Goal: Transaction & Acquisition: Purchase product/service

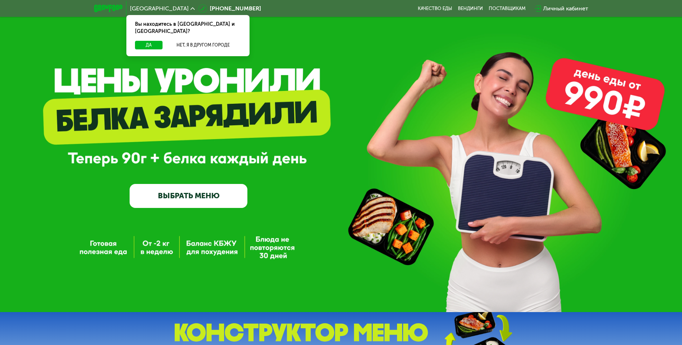
scroll to position [13, 0]
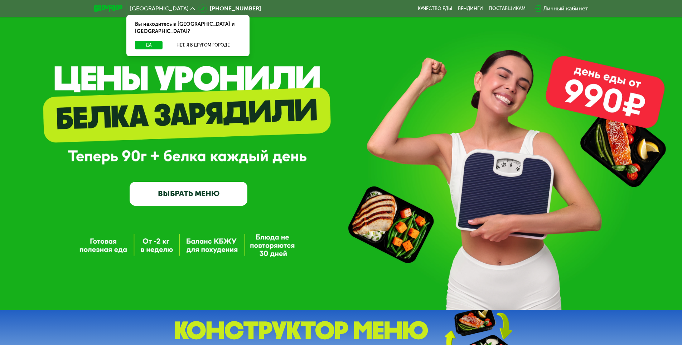
drag, startPoint x: 252, startPoint y: 126, endPoint x: 250, endPoint y: 140, distance: 14.1
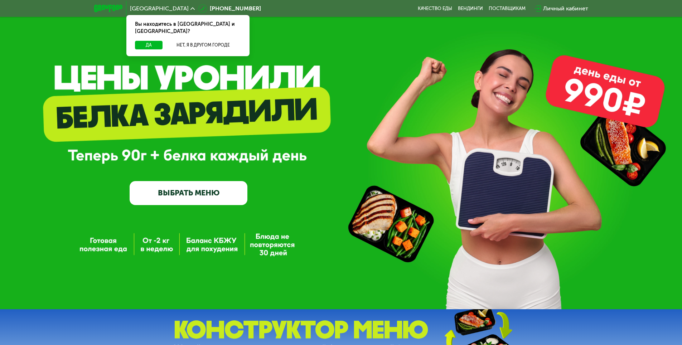
click at [187, 202] on link "ВЫБРАТЬ МЕНЮ" at bounding box center [189, 193] width 118 height 24
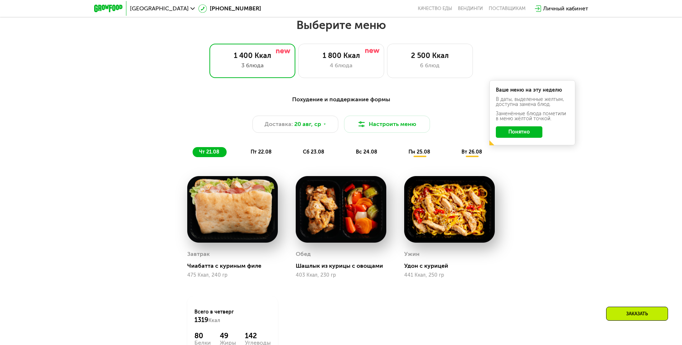
scroll to position [387, 0]
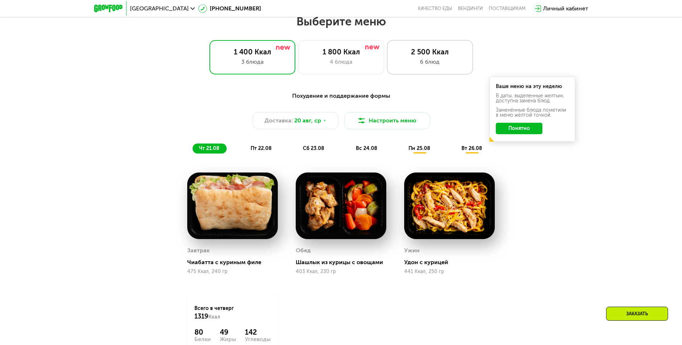
click at [429, 62] on div "6 блюд" at bounding box center [430, 62] width 71 height 9
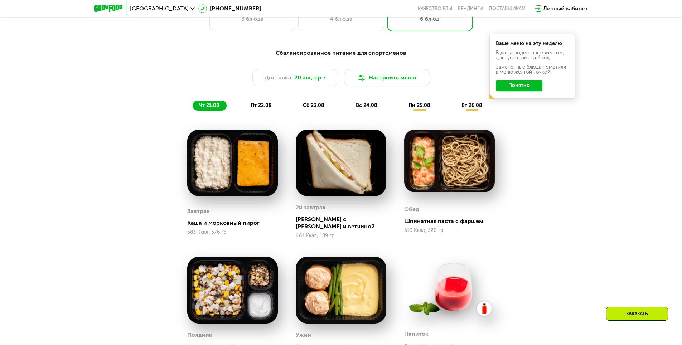
drag, startPoint x: 554, startPoint y: 202, endPoint x: 550, endPoint y: 223, distance: 21.6
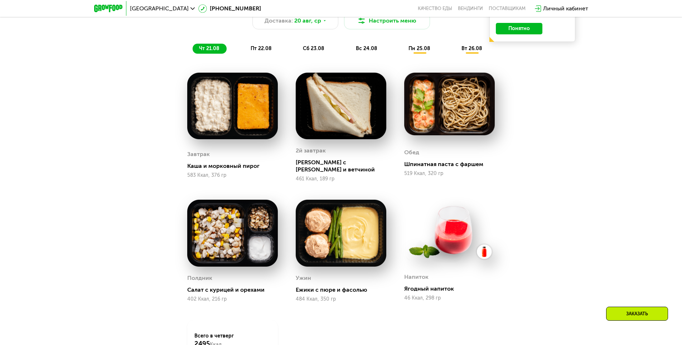
drag, startPoint x: 554, startPoint y: 202, endPoint x: 551, endPoint y: 240, distance: 37.7
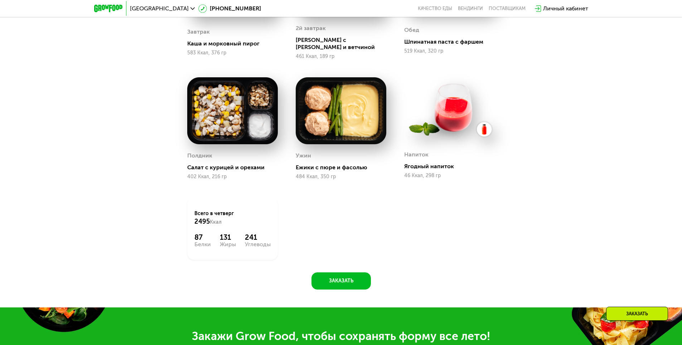
drag, startPoint x: 549, startPoint y: 227, endPoint x: 541, endPoint y: 264, distance: 37.9
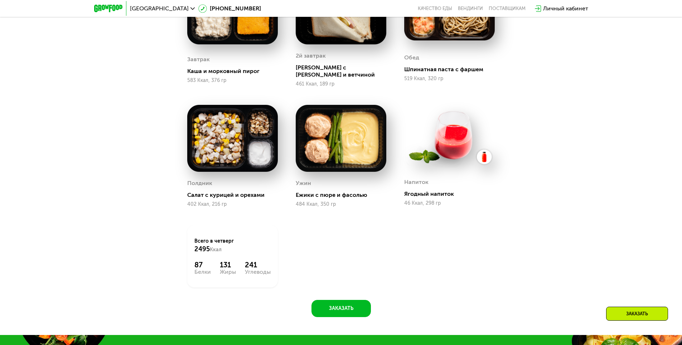
drag, startPoint x: 536, startPoint y: 240, endPoint x: 533, endPoint y: 209, distance: 30.9
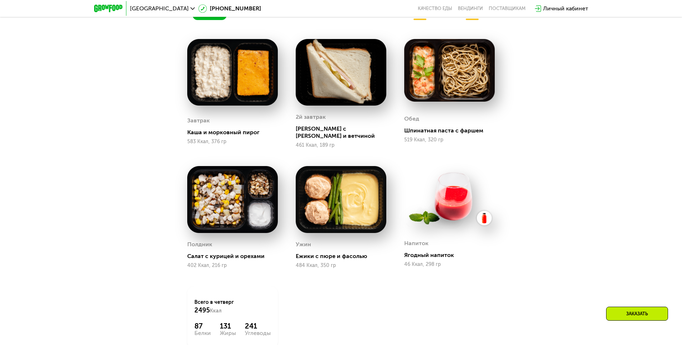
drag, startPoint x: 539, startPoint y: 213, endPoint x: 536, endPoint y: 195, distance: 19.0
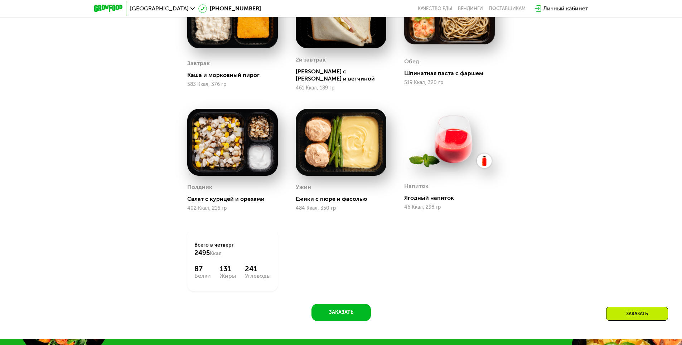
drag, startPoint x: 540, startPoint y: 151, endPoint x: 537, endPoint y: 182, distance: 30.3
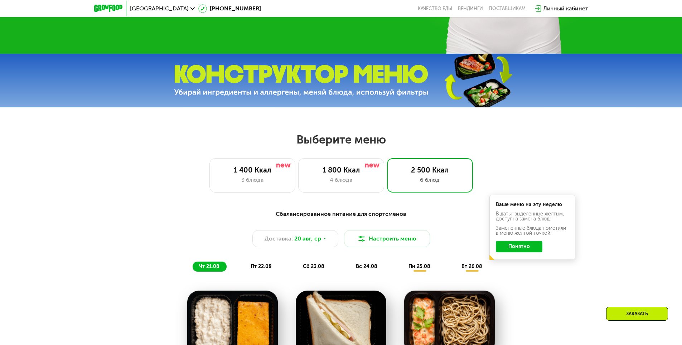
drag, startPoint x: 543, startPoint y: 196, endPoint x: 537, endPoint y: 140, distance: 56.9
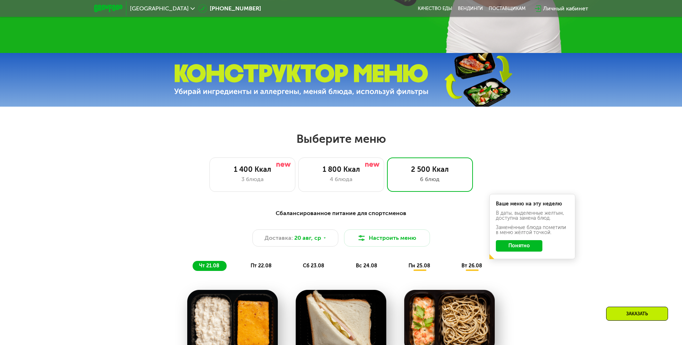
drag, startPoint x: 459, startPoint y: 194, endPoint x: 453, endPoint y: 209, distance: 16.2
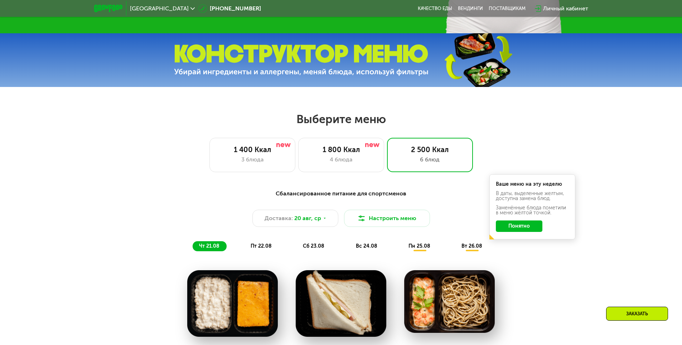
click at [341, 195] on div "Сбалансированное питание для спортсменов" at bounding box center [341, 193] width 424 height 9
click at [365, 225] on button "Настроить меню" at bounding box center [387, 218] width 86 height 17
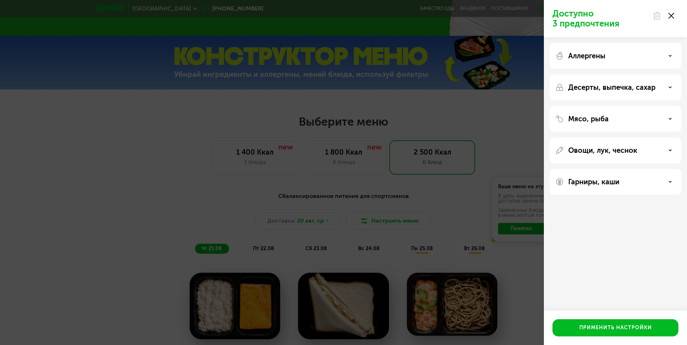
click at [616, 56] on div "Аллергены" at bounding box center [616, 56] width 120 height 9
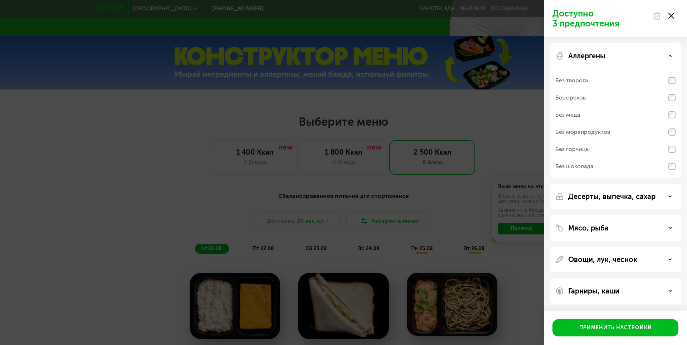
click at [616, 56] on div "Аллергены" at bounding box center [616, 56] width 120 height 9
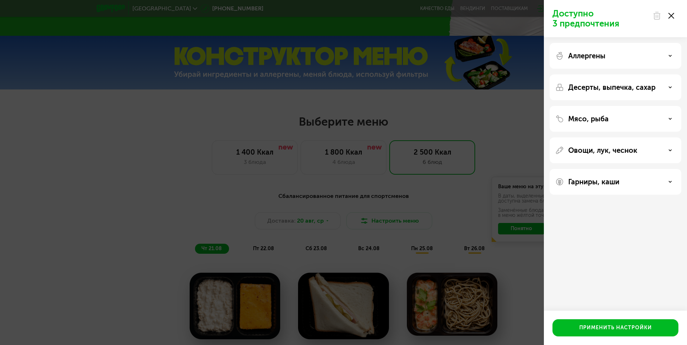
click at [627, 137] on div "Мясо, рыба" at bounding box center [616, 150] width 132 height 26
click at [663, 119] on div "Мясо, рыба" at bounding box center [616, 119] width 120 height 9
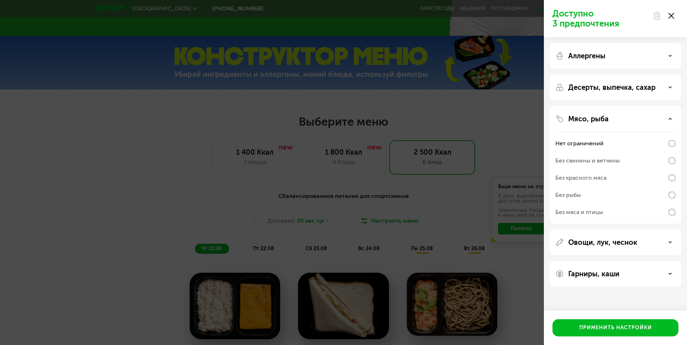
click at [154, 168] on div "Доступно 3 предпочтения Аллергены Десерты, выпечка, сахар Мясо, рыба Нет ограни…" at bounding box center [343, 172] width 687 height 345
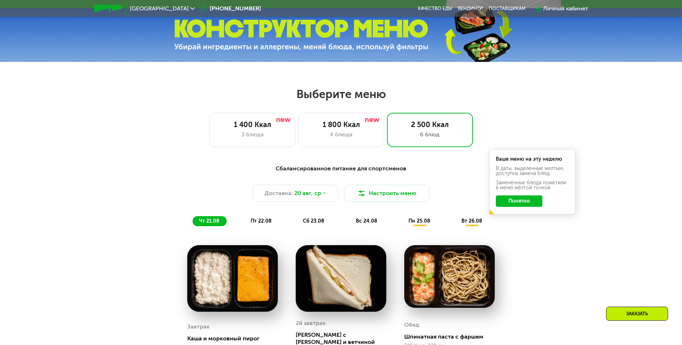
scroll to position [349, 0]
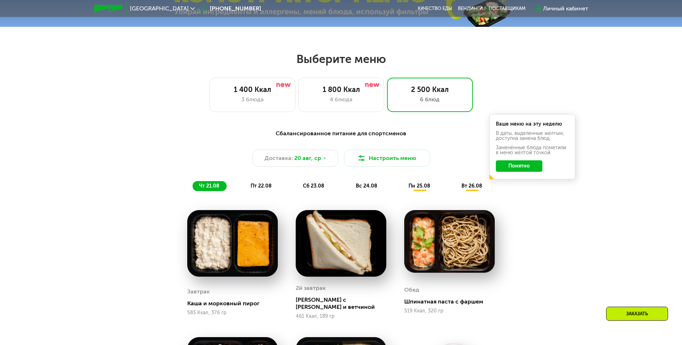
drag, startPoint x: 90, startPoint y: 139, endPoint x: 85, endPoint y: 178, distance: 39.0
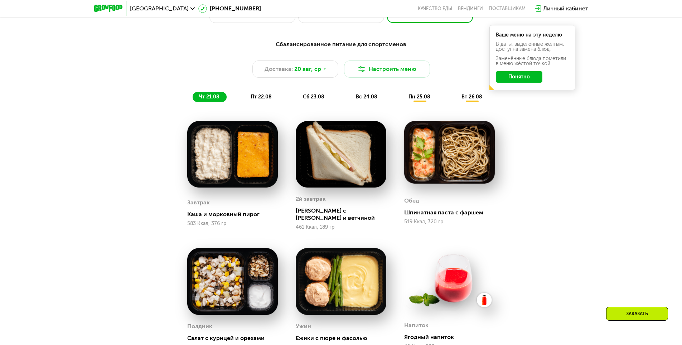
drag, startPoint x: 101, startPoint y: 154, endPoint x: 99, endPoint y: 171, distance: 18.1
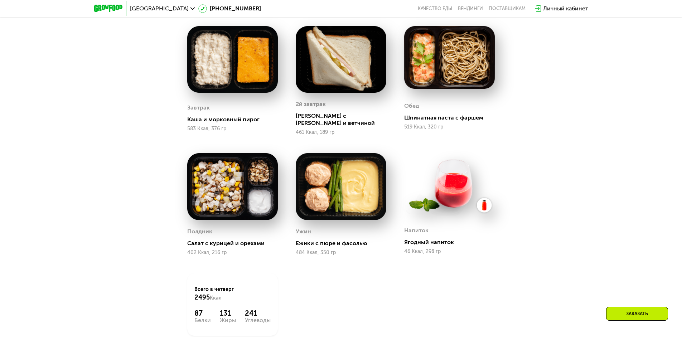
drag, startPoint x: 93, startPoint y: 155, endPoint x: 93, endPoint y: 190, distance: 35.8
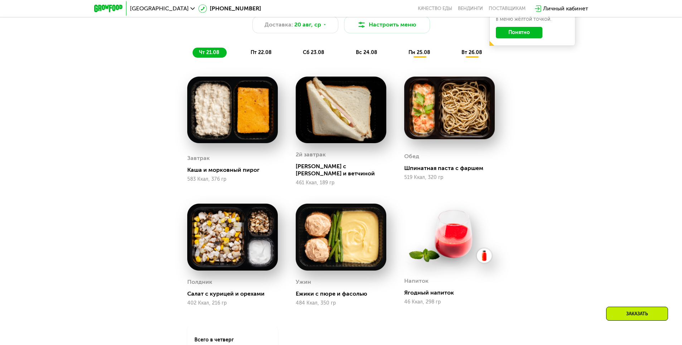
drag, startPoint x: 108, startPoint y: 162, endPoint x: 123, endPoint y: 108, distance: 56.2
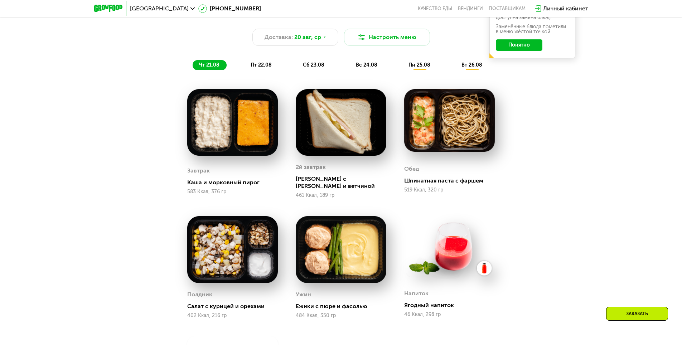
click at [455, 70] on div "пн 25.08" at bounding box center [472, 65] width 34 height 10
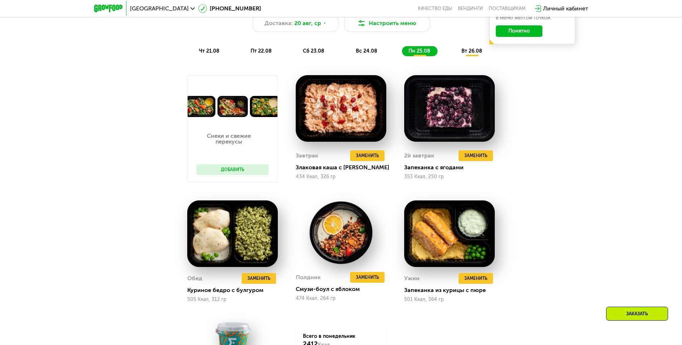
drag, startPoint x: 98, startPoint y: 96, endPoint x: 98, endPoint y: 111, distance: 15.4
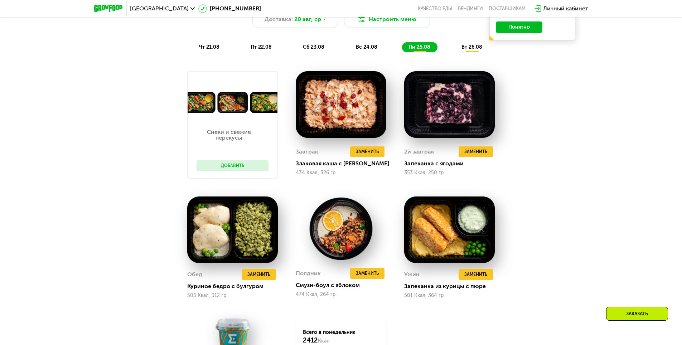
click at [222, 167] on button "Добавить" at bounding box center [233, 165] width 72 height 11
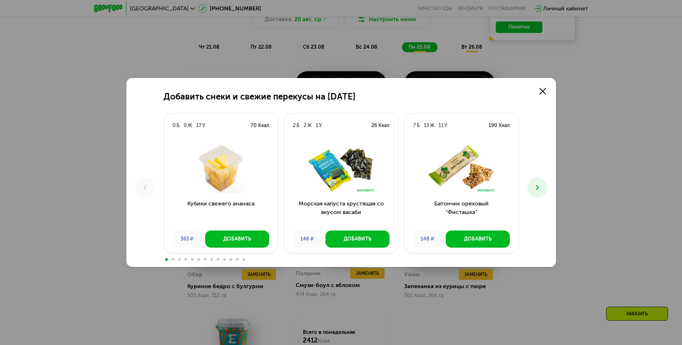
click at [531, 183] on button at bounding box center [537, 188] width 20 height 20
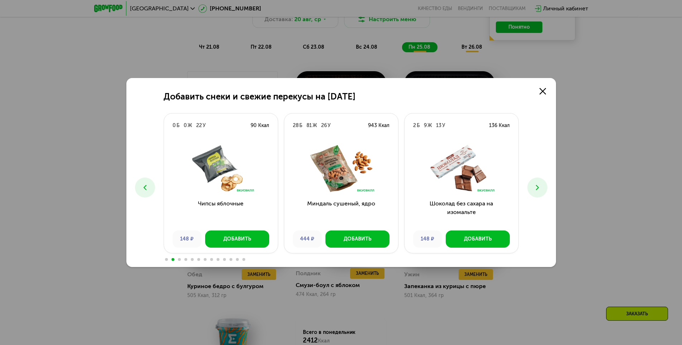
click at [635, 198] on div "Добавить снеки и свежие перекусы на [DATE] 0 Б 0 Ж 17 У 70 Ккал Кубики свежего …" at bounding box center [341, 172] width 682 height 345
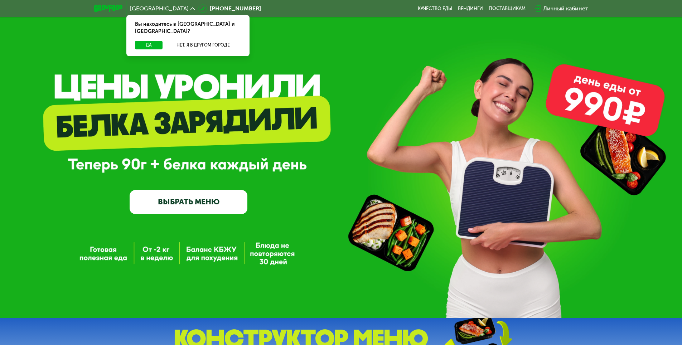
drag, startPoint x: 364, startPoint y: 85, endPoint x: 364, endPoint y: 104, distance: 18.6
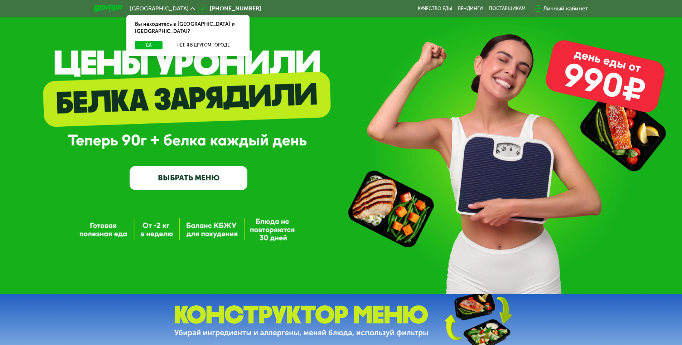
click at [197, 180] on link "ВЫБРАТЬ МЕНЮ" at bounding box center [189, 178] width 118 height 24
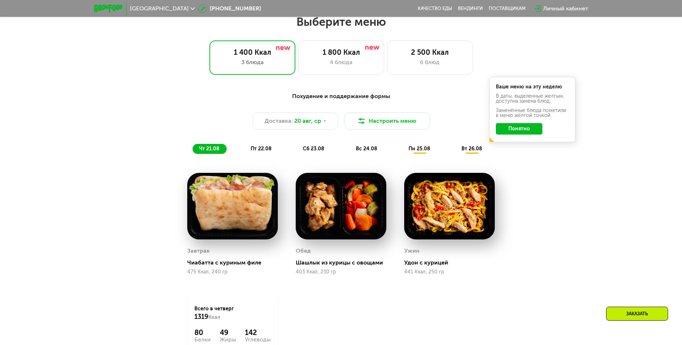
scroll to position [387, 0]
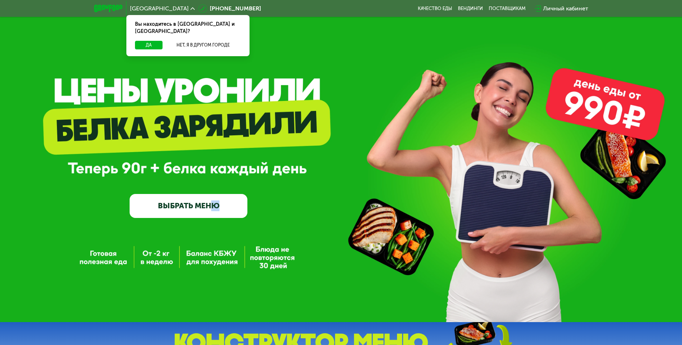
drag, startPoint x: 219, startPoint y: 260, endPoint x: 225, endPoint y: 250, distance: 11.9
click at [216, 266] on div "GrowFood — доставка правильного питания ВЫБРАТЬ МЕНЮ" at bounding box center [341, 161] width 682 height 322
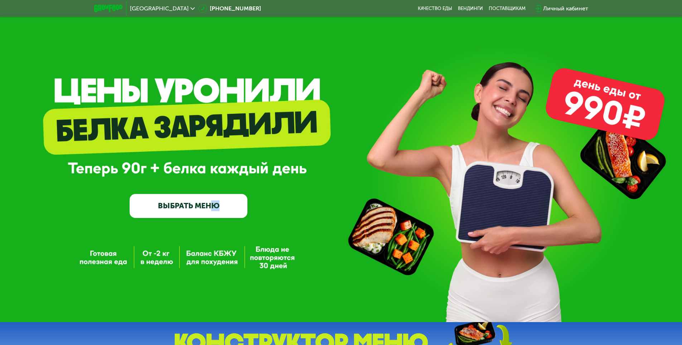
click at [225, 271] on div "GrowFood — доставка правильного питания ВЫБРАТЬ МЕНЮ" at bounding box center [341, 161] width 682 height 322
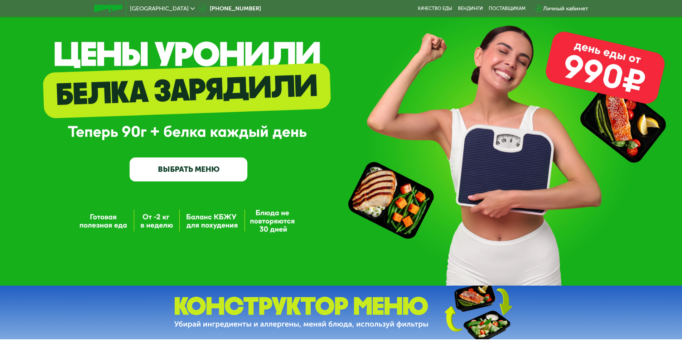
drag, startPoint x: 325, startPoint y: 141, endPoint x: 320, endPoint y: 169, distance: 28.8
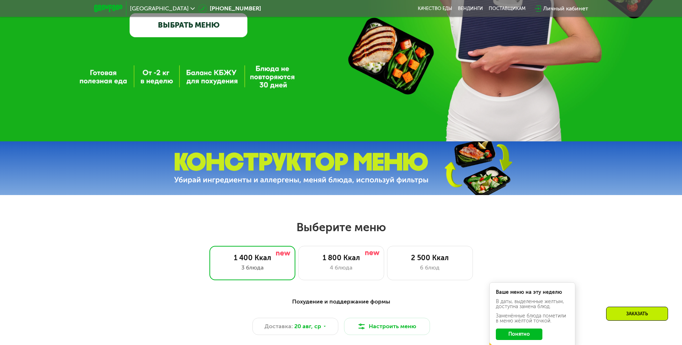
drag, startPoint x: 369, startPoint y: 175, endPoint x: 365, endPoint y: 197, distance: 23.0
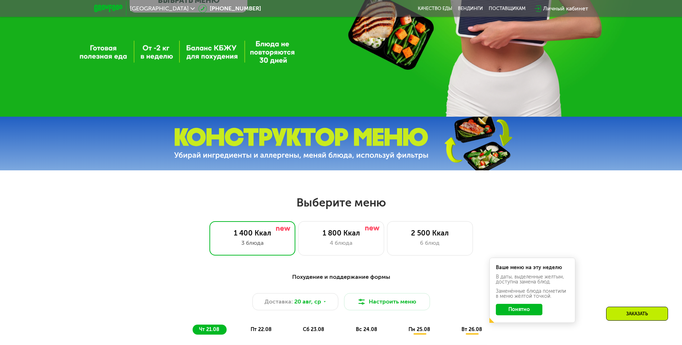
drag, startPoint x: 272, startPoint y: 164, endPoint x: 269, endPoint y: 177, distance: 13.8
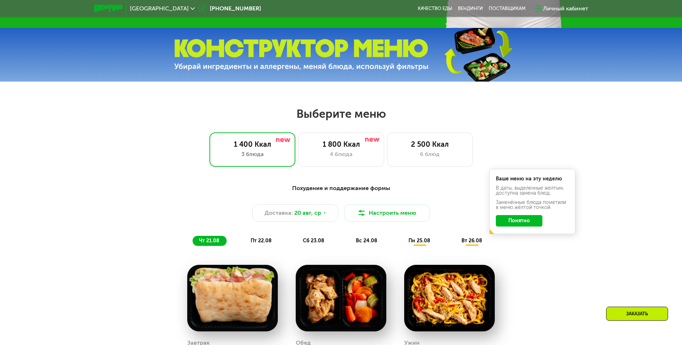
drag, startPoint x: 204, startPoint y: 162, endPoint x: 208, endPoint y: 198, distance: 36.4
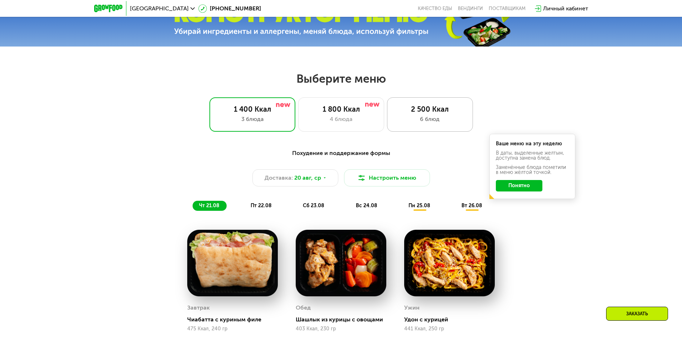
click at [434, 116] on div "2 500 Ккал 6 блюд" at bounding box center [430, 114] width 86 height 34
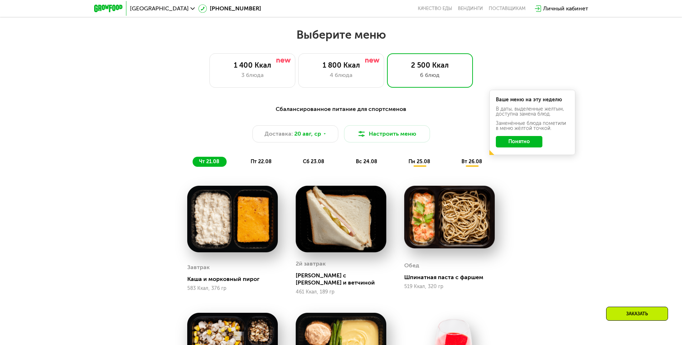
drag, startPoint x: 459, startPoint y: 163, endPoint x: 455, endPoint y: 184, distance: 21.4
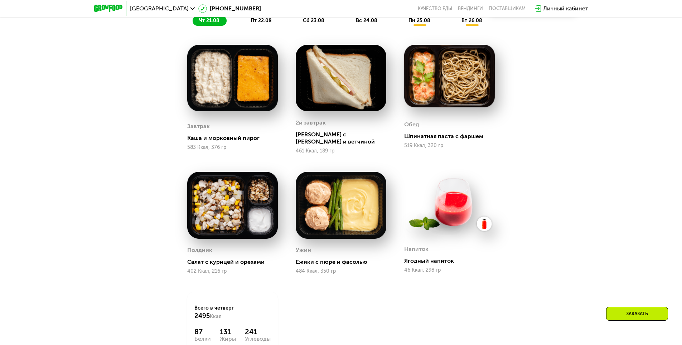
drag, startPoint x: 549, startPoint y: 172, endPoint x: 535, endPoint y: 242, distance: 71.3
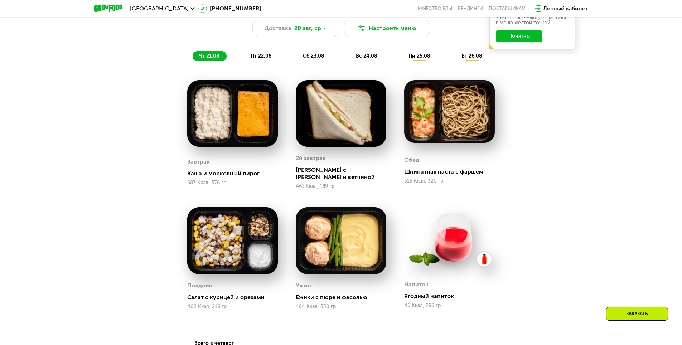
drag, startPoint x: 538, startPoint y: 219, endPoint x: 528, endPoint y: 159, distance: 60.6
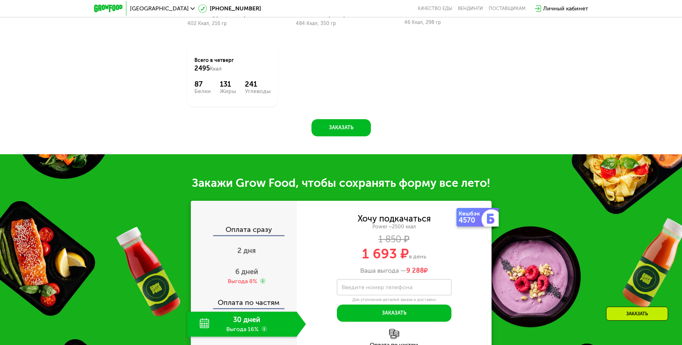
drag, startPoint x: 528, startPoint y: 189, endPoint x: 527, endPoint y: 260, distance: 71.2
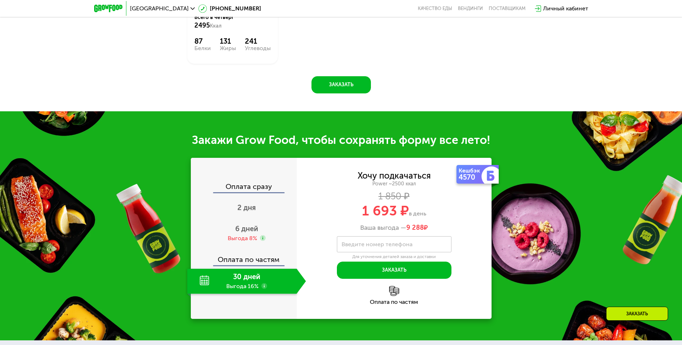
click at [262, 276] on div "30 дней Выгода 16%" at bounding box center [242, 281] width 110 height 25
click at [484, 171] on div at bounding box center [492, 176] width 20 height 20
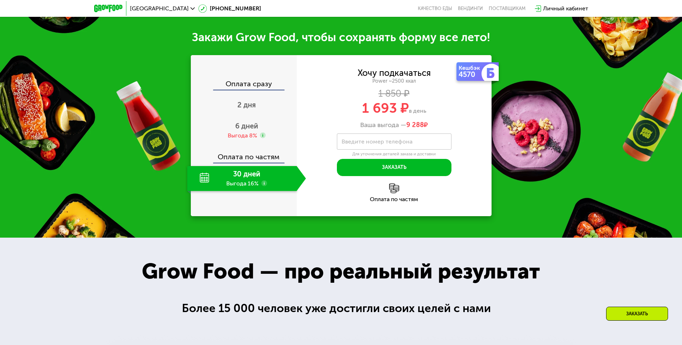
drag, startPoint x: 334, startPoint y: 156, endPoint x: 335, endPoint y: 207, distance: 50.8
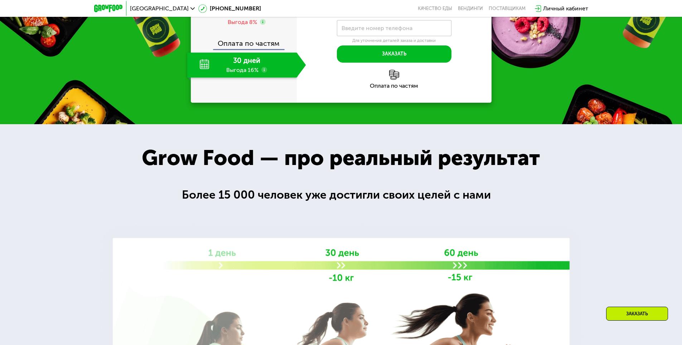
drag, startPoint x: 333, startPoint y: 250, endPoint x: 333, endPoint y: 261, distance: 11.8
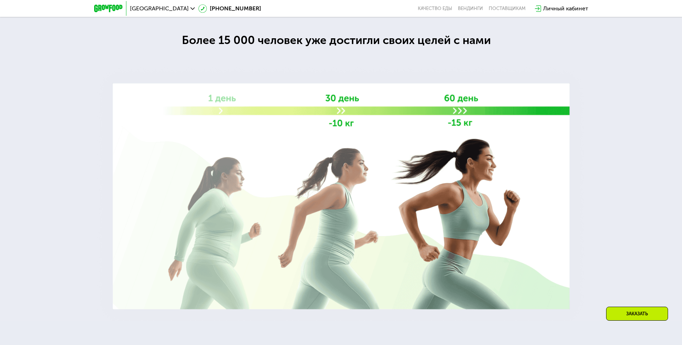
drag, startPoint x: 325, startPoint y: 165, endPoint x: 323, endPoint y: 224, distance: 59.1
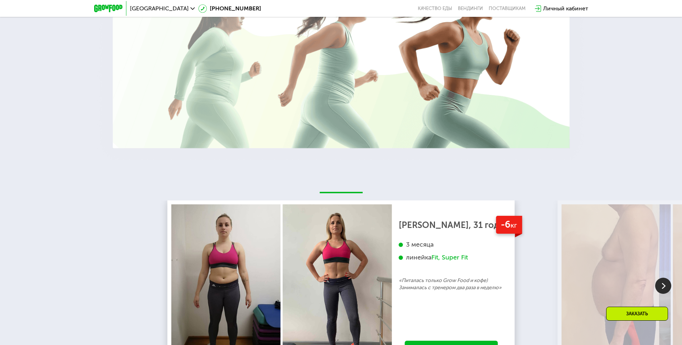
drag, startPoint x: 325, startPoint y: 265, endPoint x: 325, endPoint y: 272, distance: 7.9
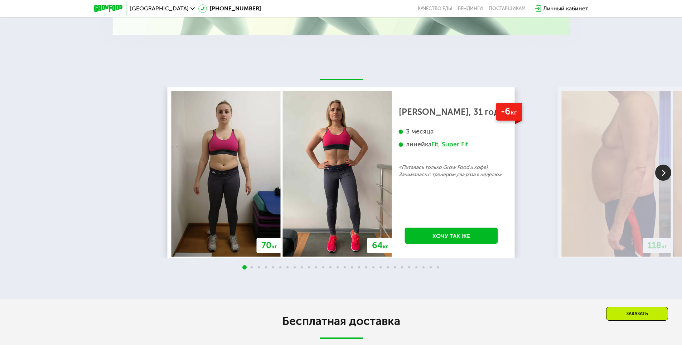
drag, startPoint x: 310, startPoint y: 174, endPoint x: 309, endPoint y: 224, distance: 49.8
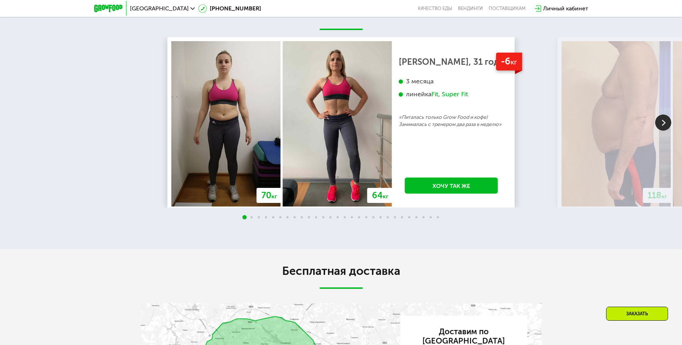
scroll to position [1495, 0]
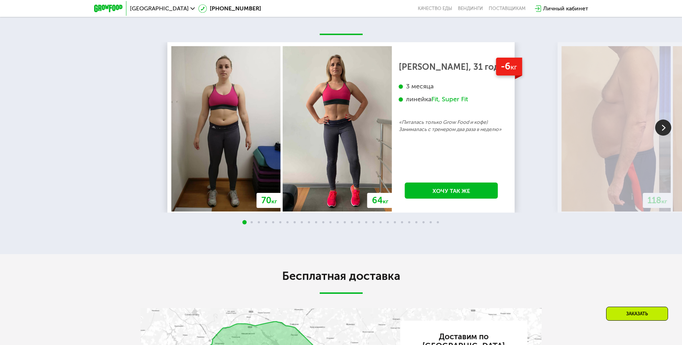
drag, startPoint x: 135, startPoint y: 234, endPoint x: 136, endPoint y: 216, distance: 18.3
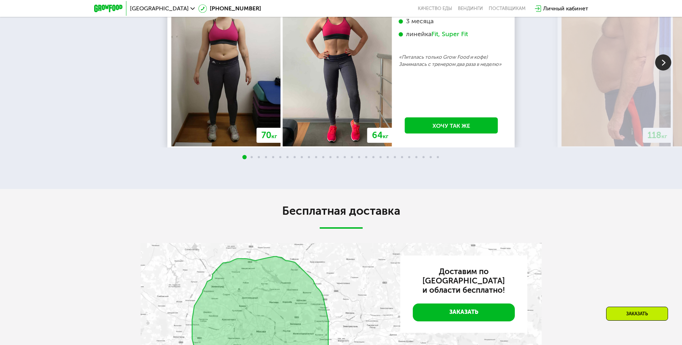
drag, startPoint x: 126, startPoint y: 243, endPoint x: 126, endPoint y: 236, distance: 7.9
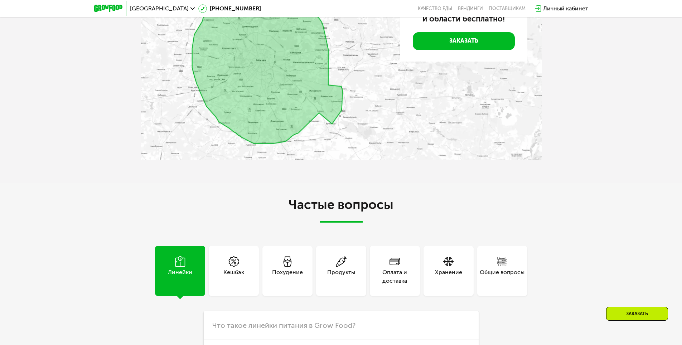
drag, startPoint x: 107, startPoint y: 240, endPoint x: 113, endPoint y: 274, distance: 34.2
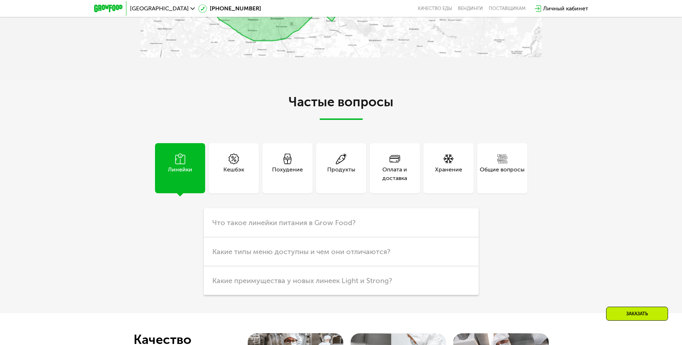
drag, startPoint x: 114, startPoint y: 273, endPoint x: 119, endPoint y: 296, distance: 23.5
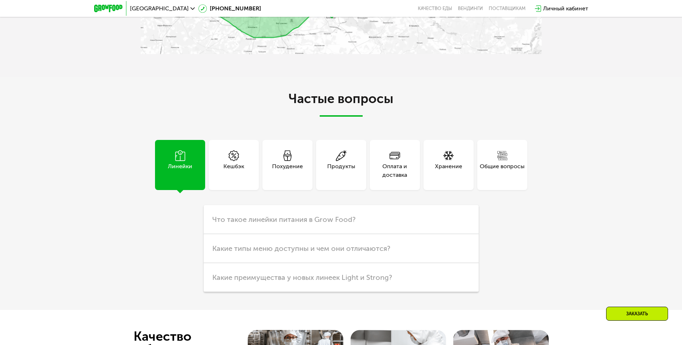
click at [452, 169] on div "Хранение" at bounding box center [448, 170] width 27 height 17
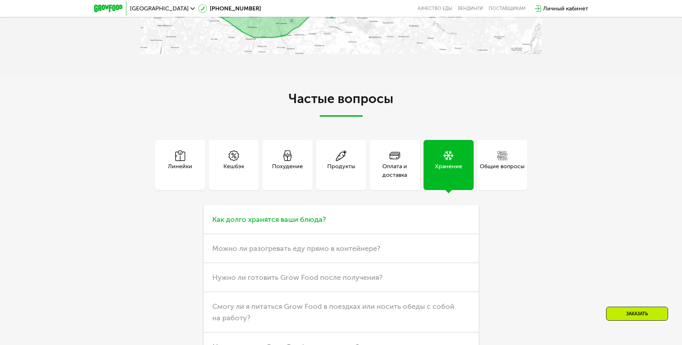
click at [303, 209] on h3 "Как долго хранятся ваши блюда?" at bounding box center [341, 219] width 275 height 29
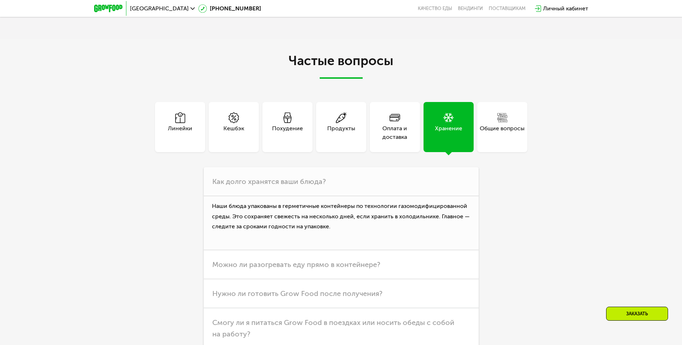
drag, startPoint x: 115, startPoint y: 237, endPoint x: 121, endPoint y: 261, distance: 24.4
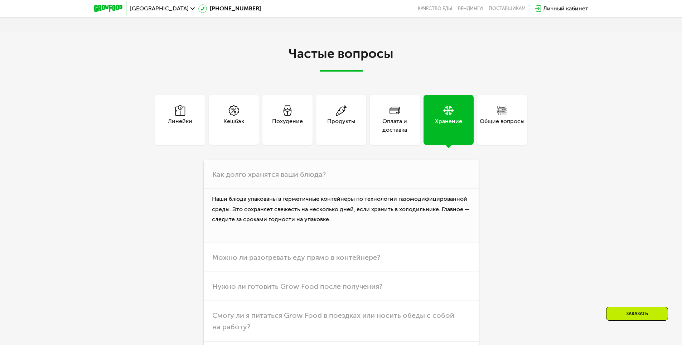
scroll to position [1984, 0]
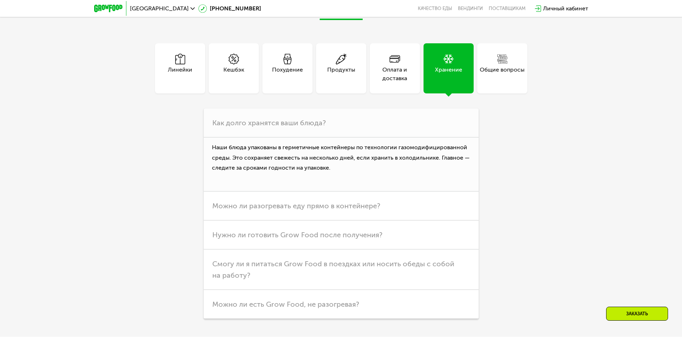
drag, startPoint x: 130, startPoint y: 238, endPoint x: 134, endPoint y: 249, distance: 11.8
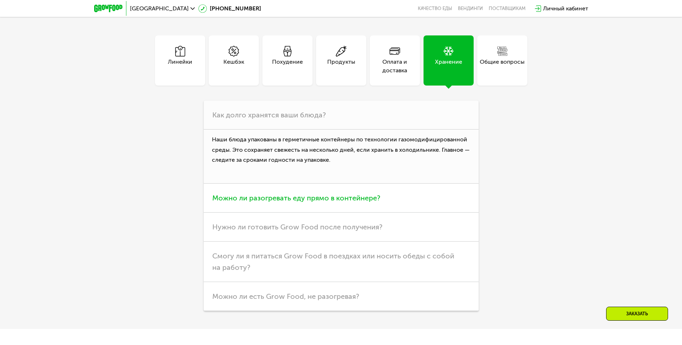
click at [272, 194] on span "Можно ли разогревать еду прямо в контейнере?" at bounding box center [296, 198] width 168 height 9
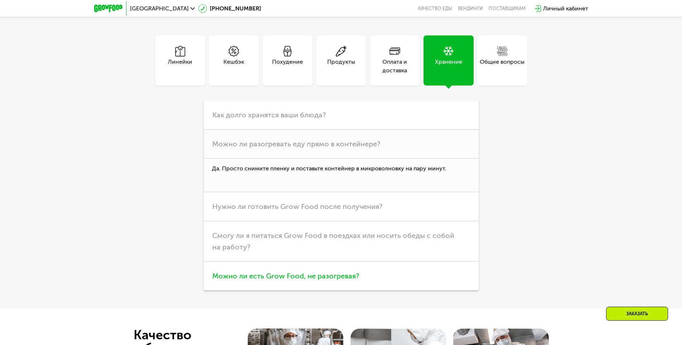
click at [262, 276] on h3 "Можно ли есть Grow Food, не разогревая?" at bounding box center [341, 276] width 275 height 29
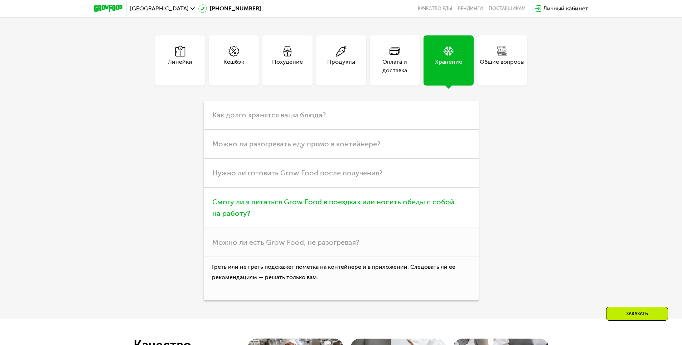
click at [268, 208] on h3 "Смогу ли я питаться Grow Food в поездках или носить обеды с собой на работу?" at bounding box center [341, 208] width 275 height 40
